Goal: Find specific page/section: Find specific page/section

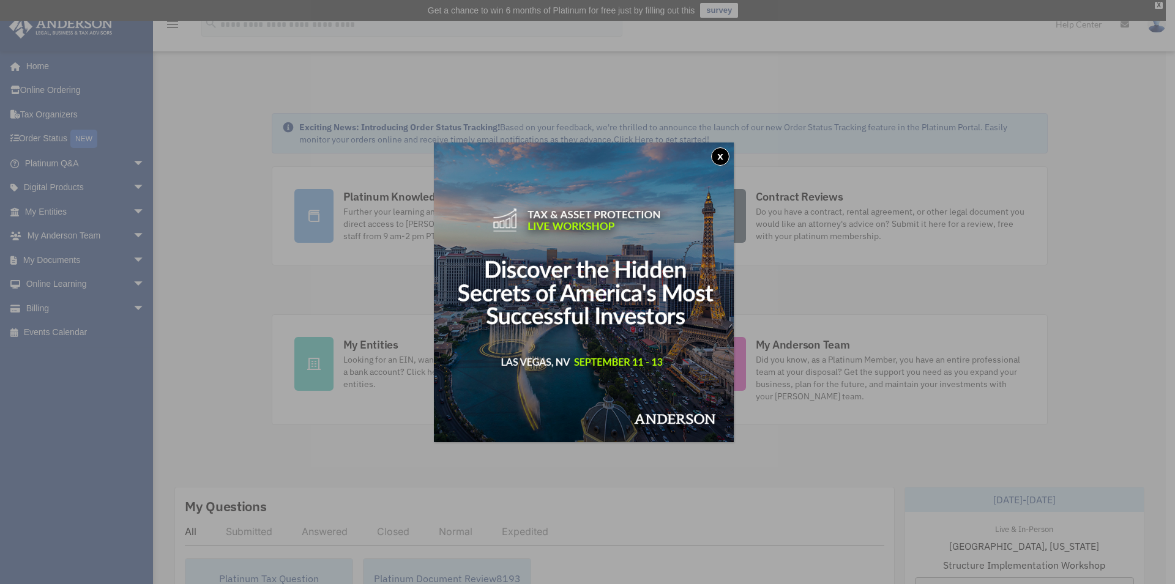
click at [726, 159] on button "x" at bounding box center [720, 156] width 18 height 18
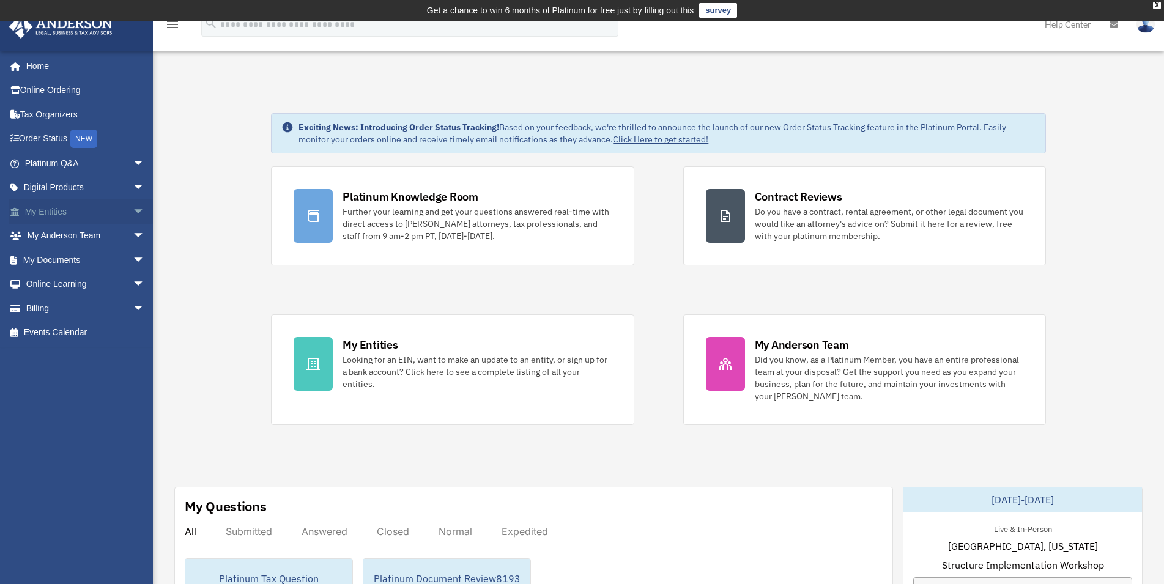
click at [64, 210] on link "My Entities arrow_drop_down" at bounding box center [86, 211] width 155 height 24
click at [138, 214] on span "arrow_drop_down" at bounding box center [145, 211] width 24 height 25
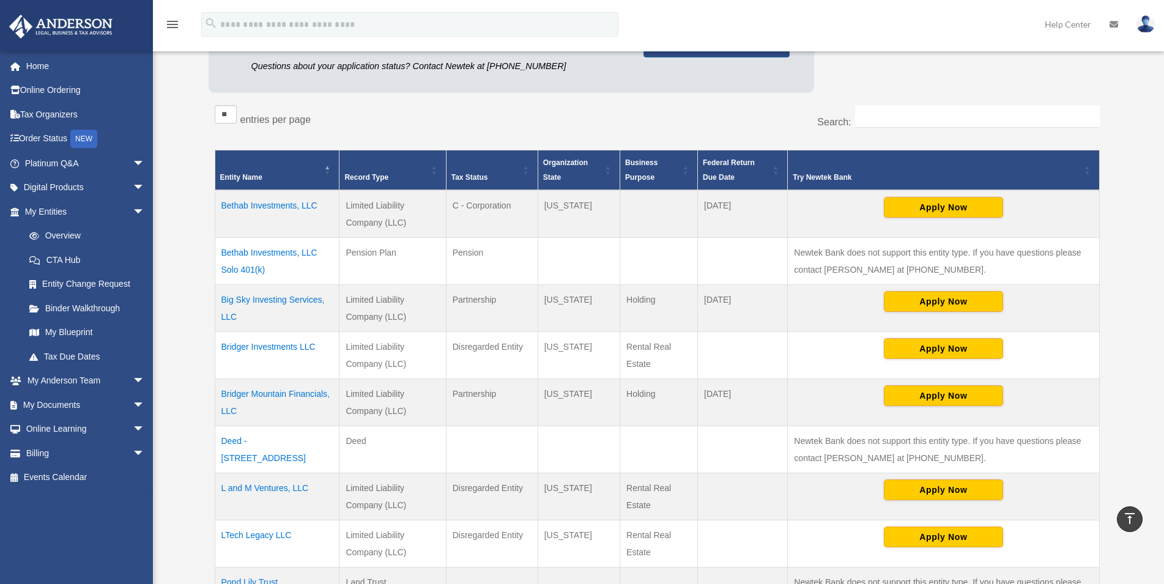
scroll to position [250, 0]
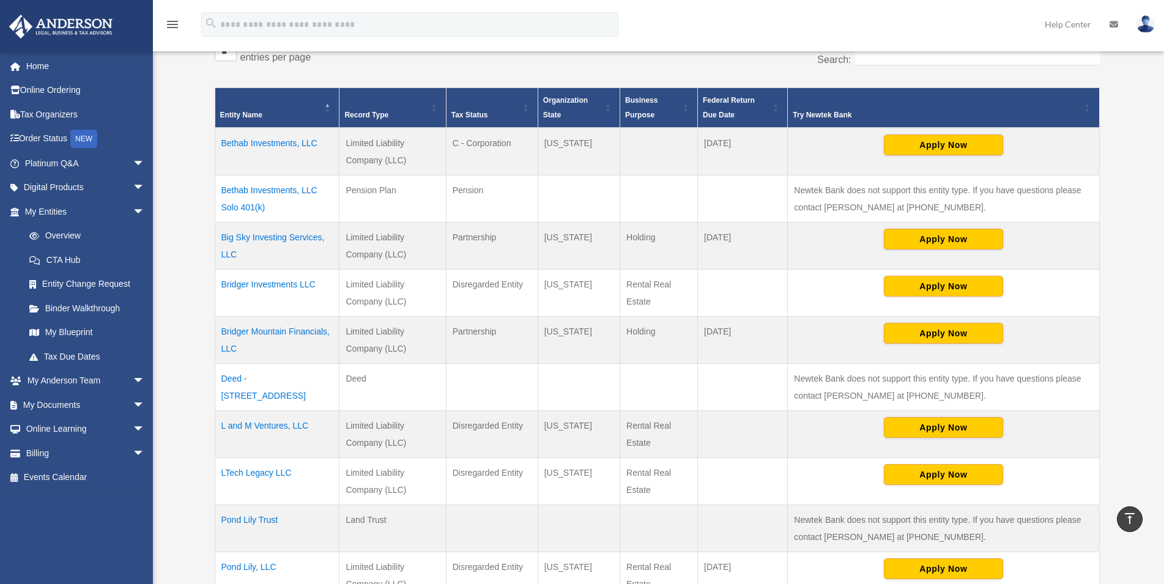
click at [298, 332] on td "Bridger Mountain Financials, LLC" at bounding box center [277, 340] width 125 height 47
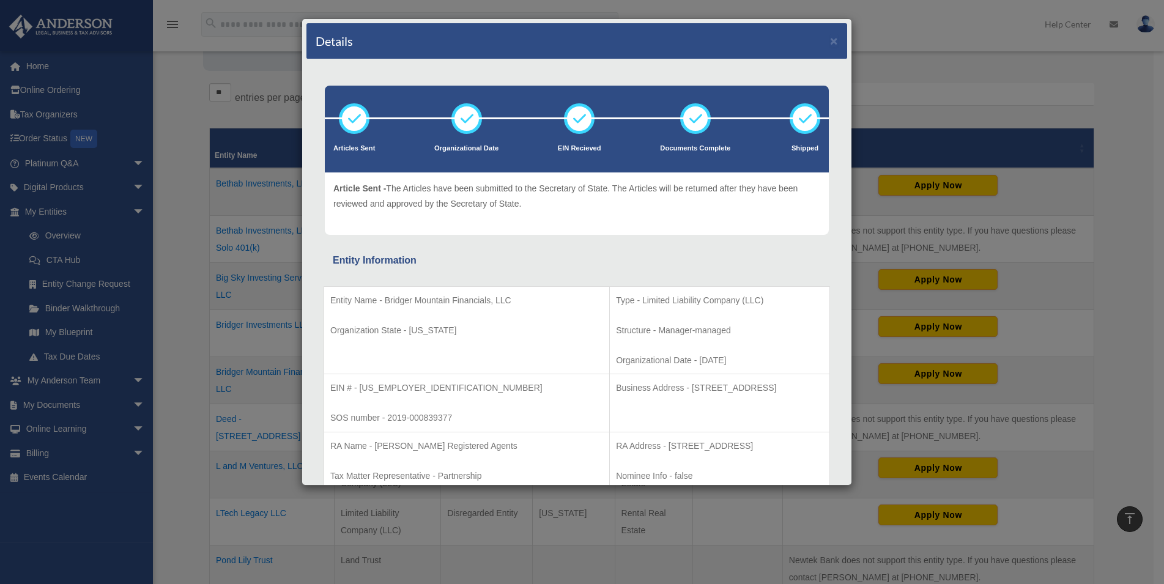
scroll to position [187, 0]
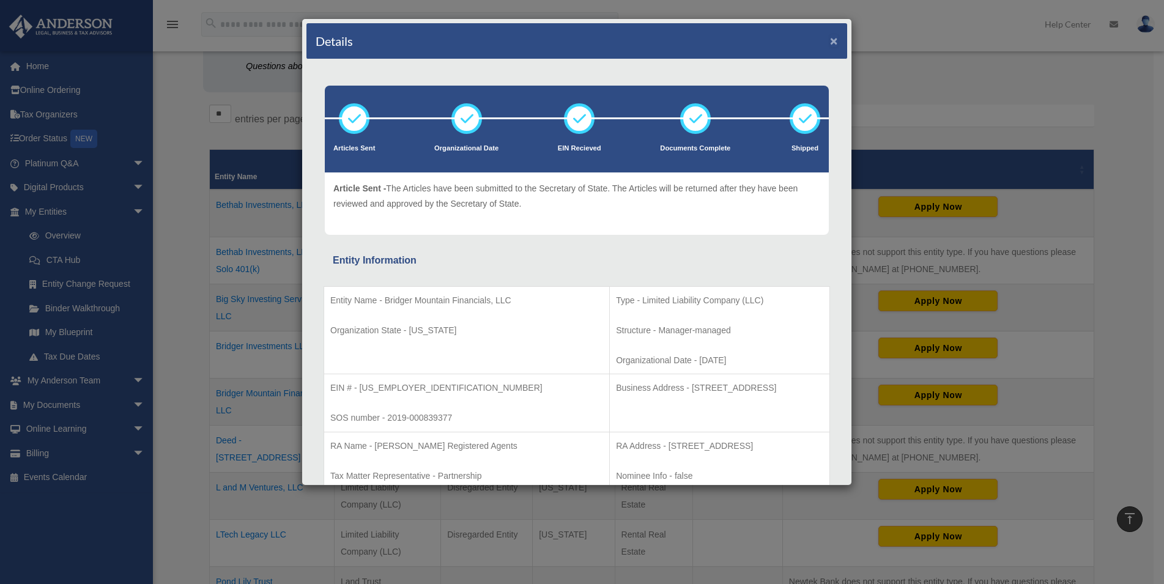
click at [830, 41] on button "×" at bounding box center [834, 40] width 8 height 13
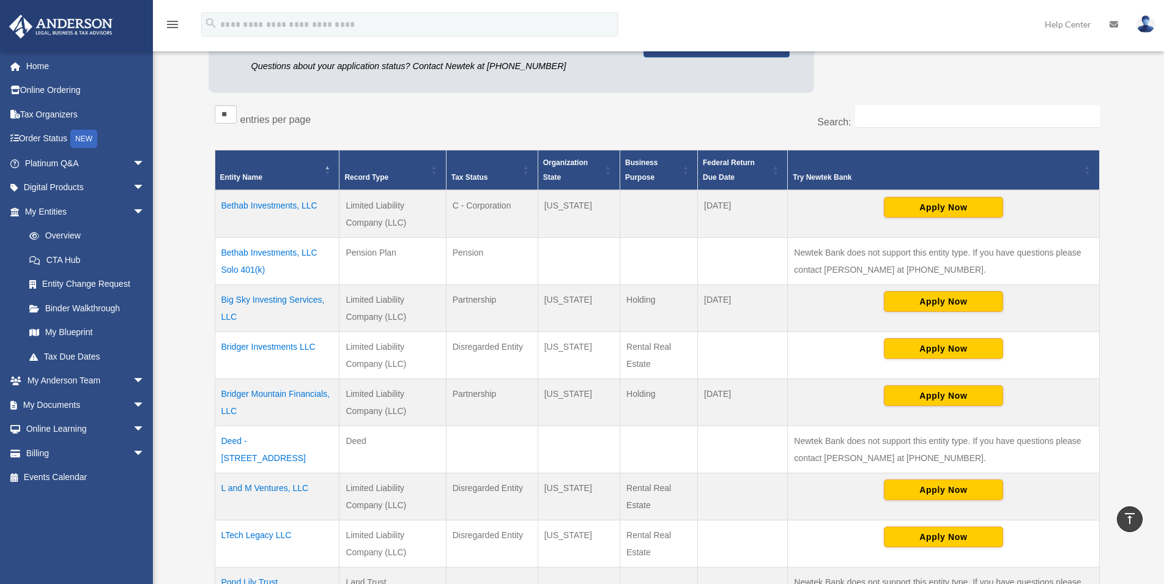
click at [275, 248] on td "Bethab Investments, LLC Solo 401(k)" at bounding box center [277, 261] width 125 height 47
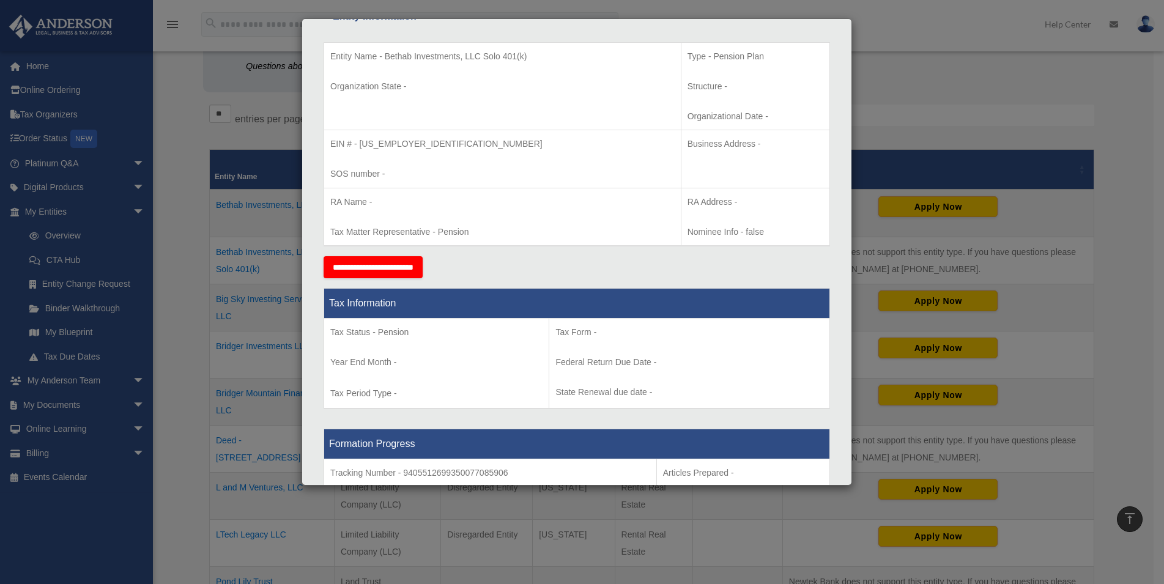
scroll to position [0, 0]
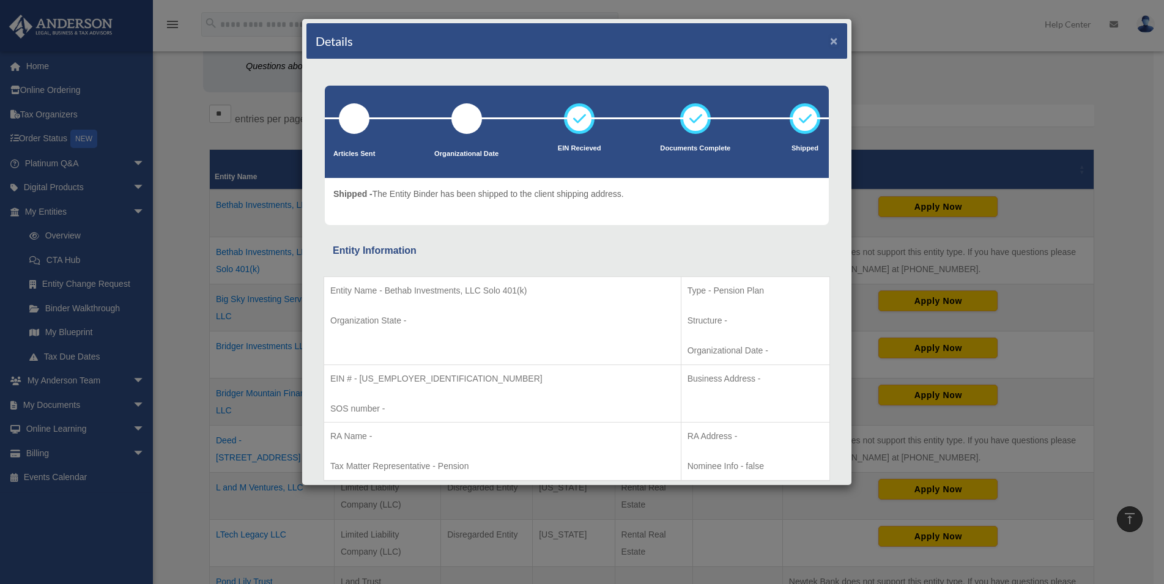
click at [830, 40] on button "×" at bounding box center [834, 40] width 8 height 13
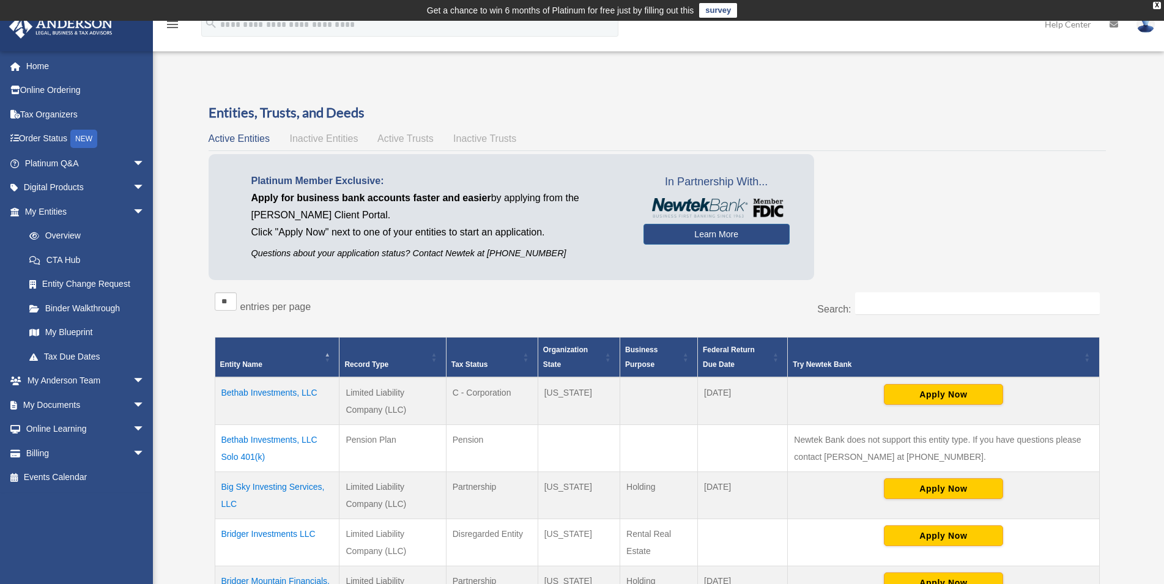
click at [1142, 26] on img at bounding box center [1146, 24] width 18 height 18
